Goal: Task Accomplishment & Management: Check status

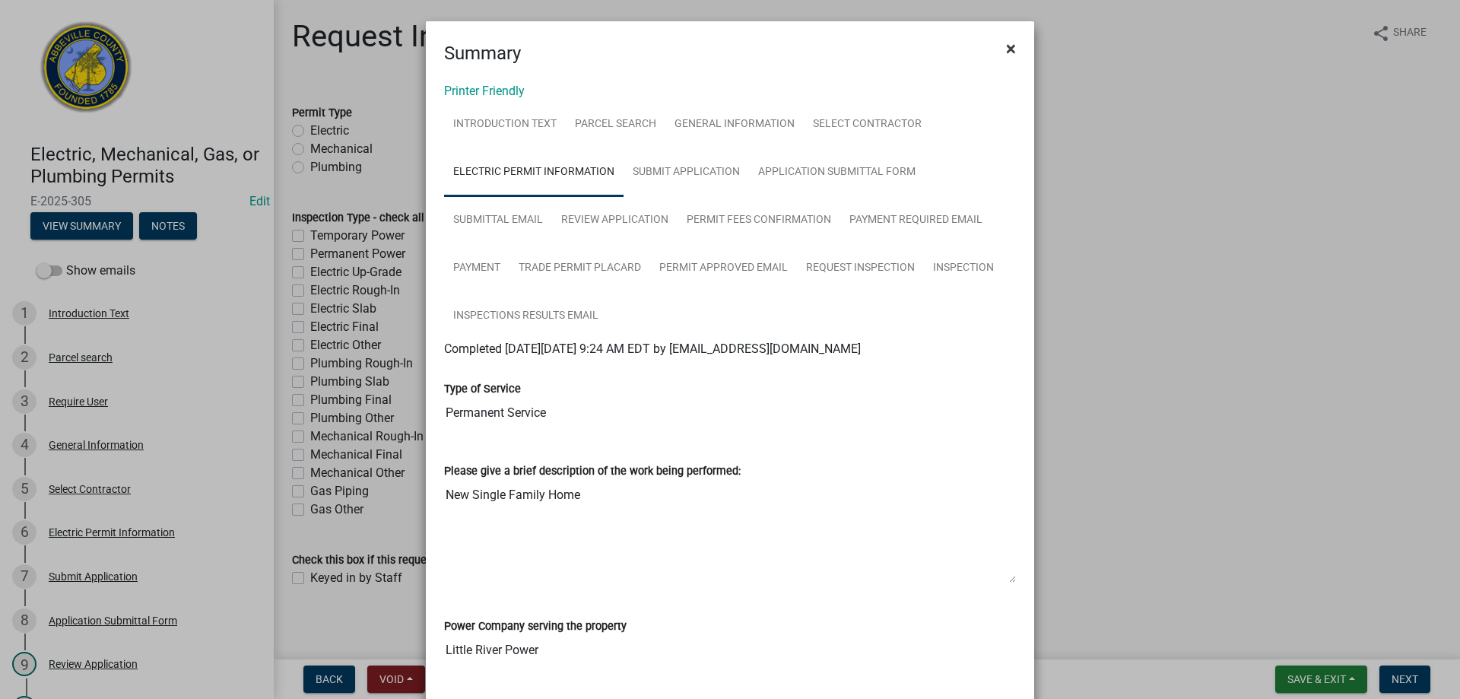
click at [1006, 43] on span "×" at bounding box center [1011, 48] width 10 height 21
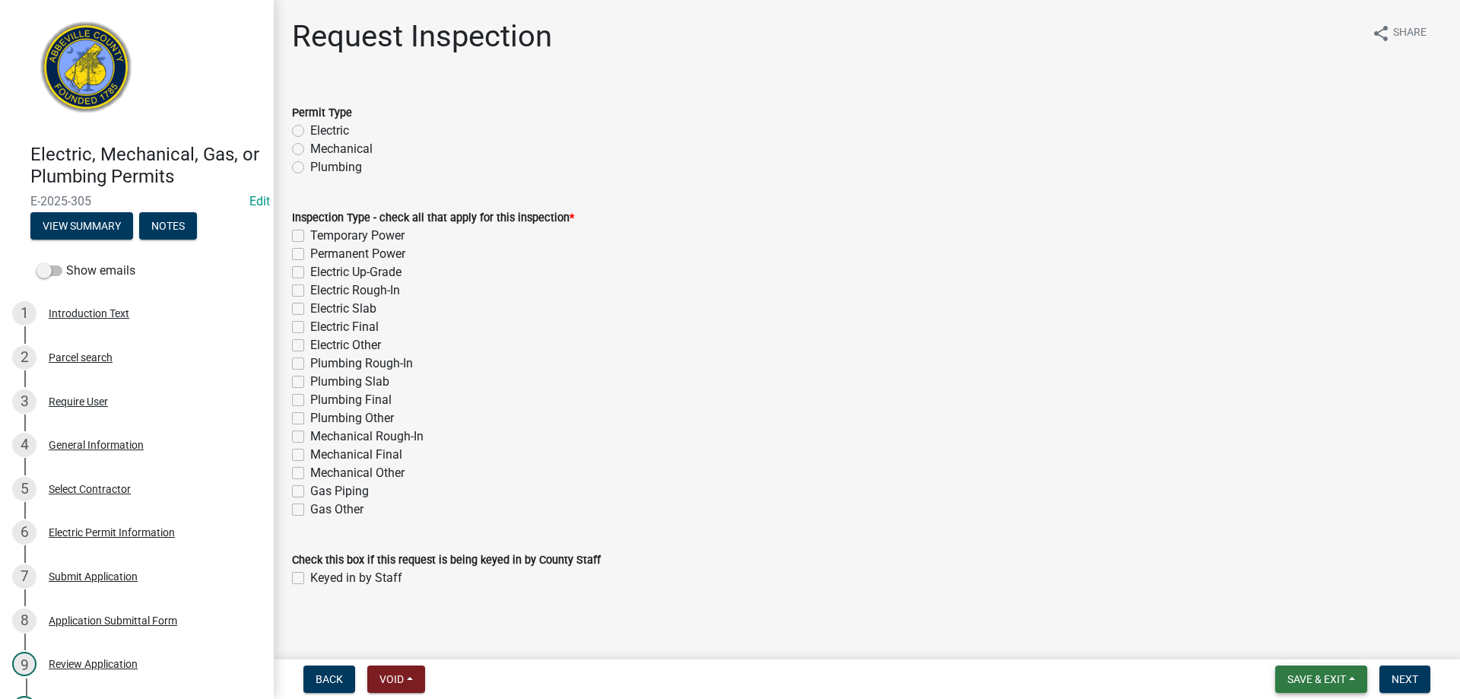
click at [1287, 681] on span "Save & Exit" at bounding box center [1316, 679] width 59 height 12
drag, startPoint x: 1293, startPoint y: 641, endPoint x: 1282, endPoint y: 632, distance: 14.6
click at [1293, 640] on button "Save & Exit" at bounding box center [1306, 639] width 122 height 36
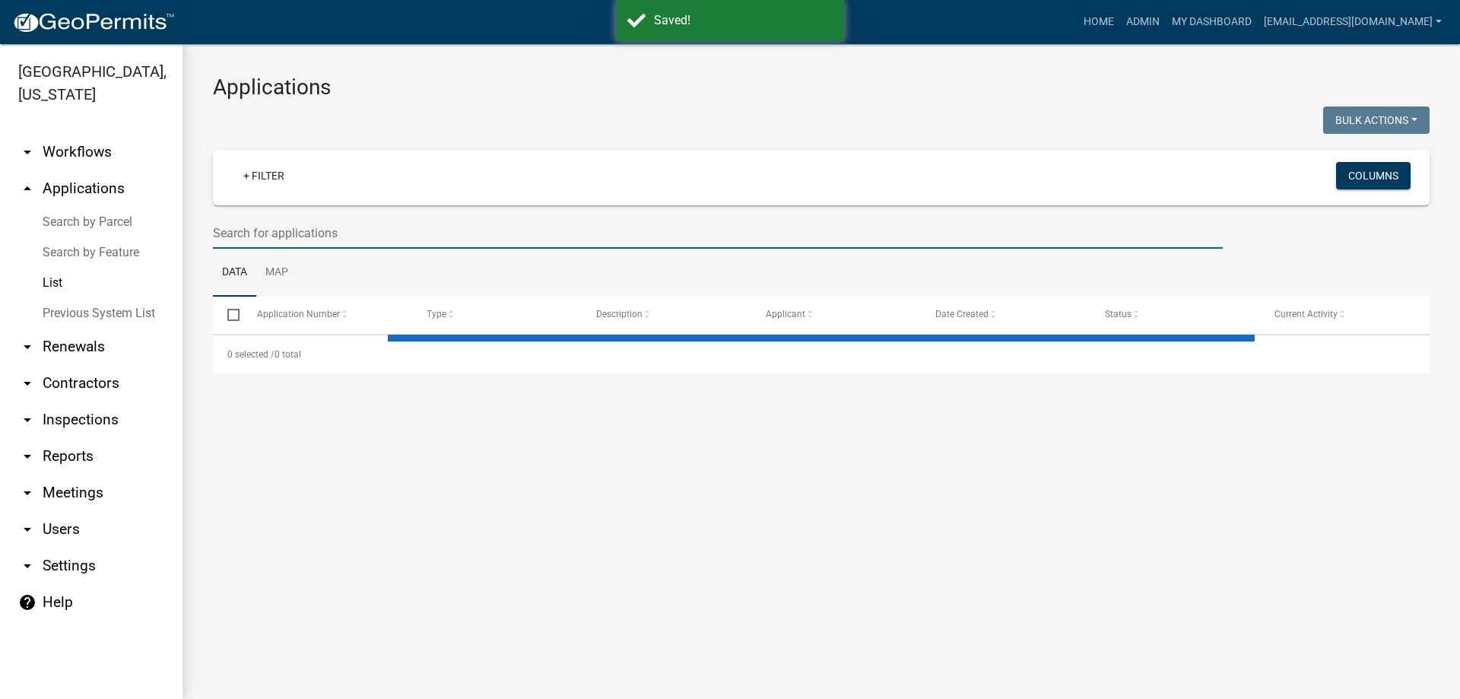
click at [304, 237] on input "text" at bounding box center [718, 232] width 1010 height 31
type input "215"
select select "3: 100"
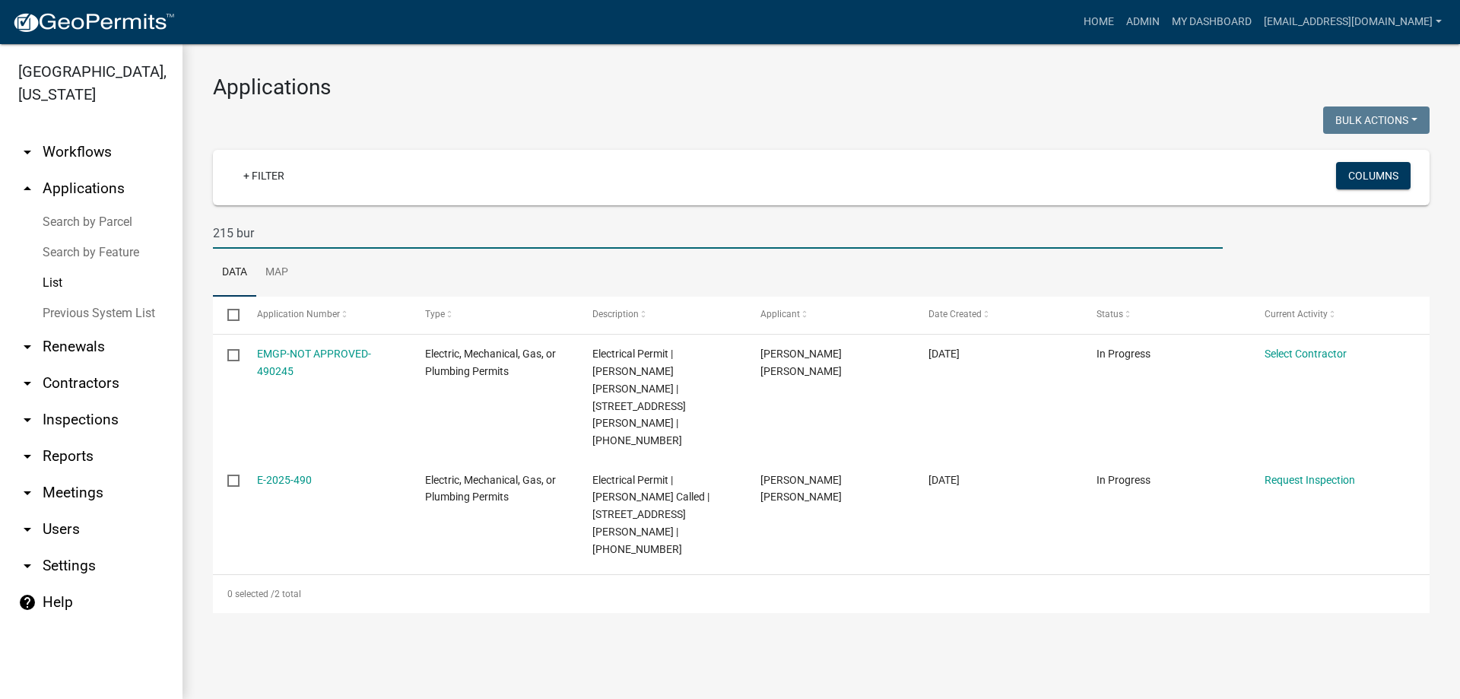
type input "215 bur"
